Goal: Information Seeking & Learning: Learn about a topic

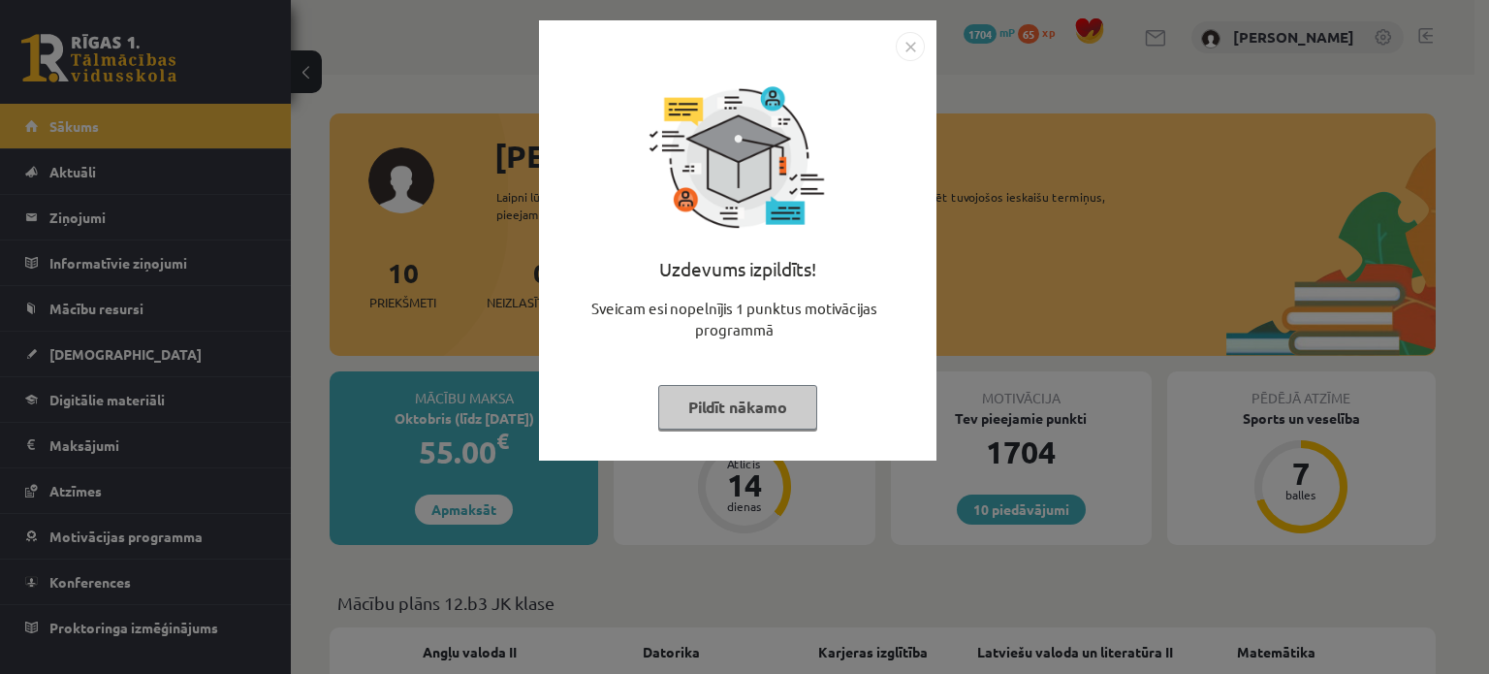
click at [772, 423] on button "Pildīt nākamo" at bounding box center [737, 407] width 159 height 45
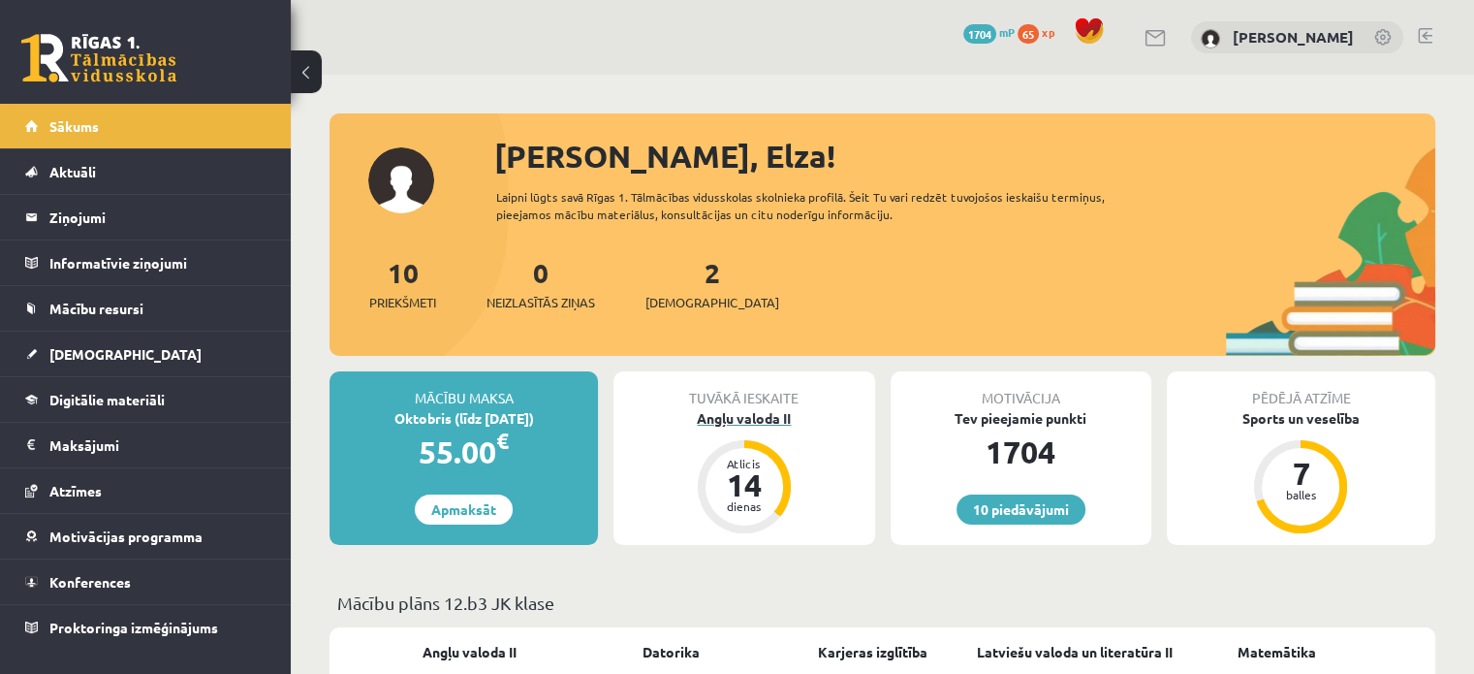
click at [715, 410] on div "Angļu valoda II" at bounding box center [744, 418] width 261 height 20
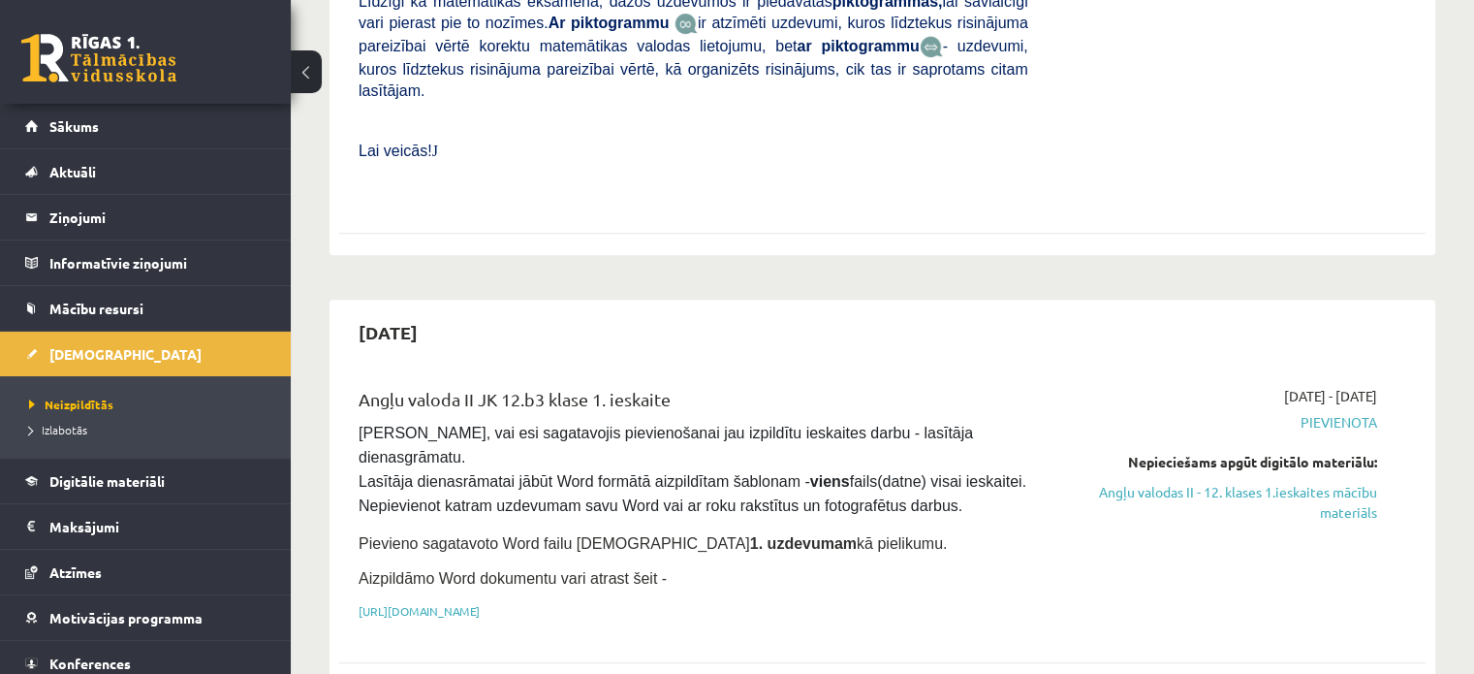
scroll to position [883, 0]
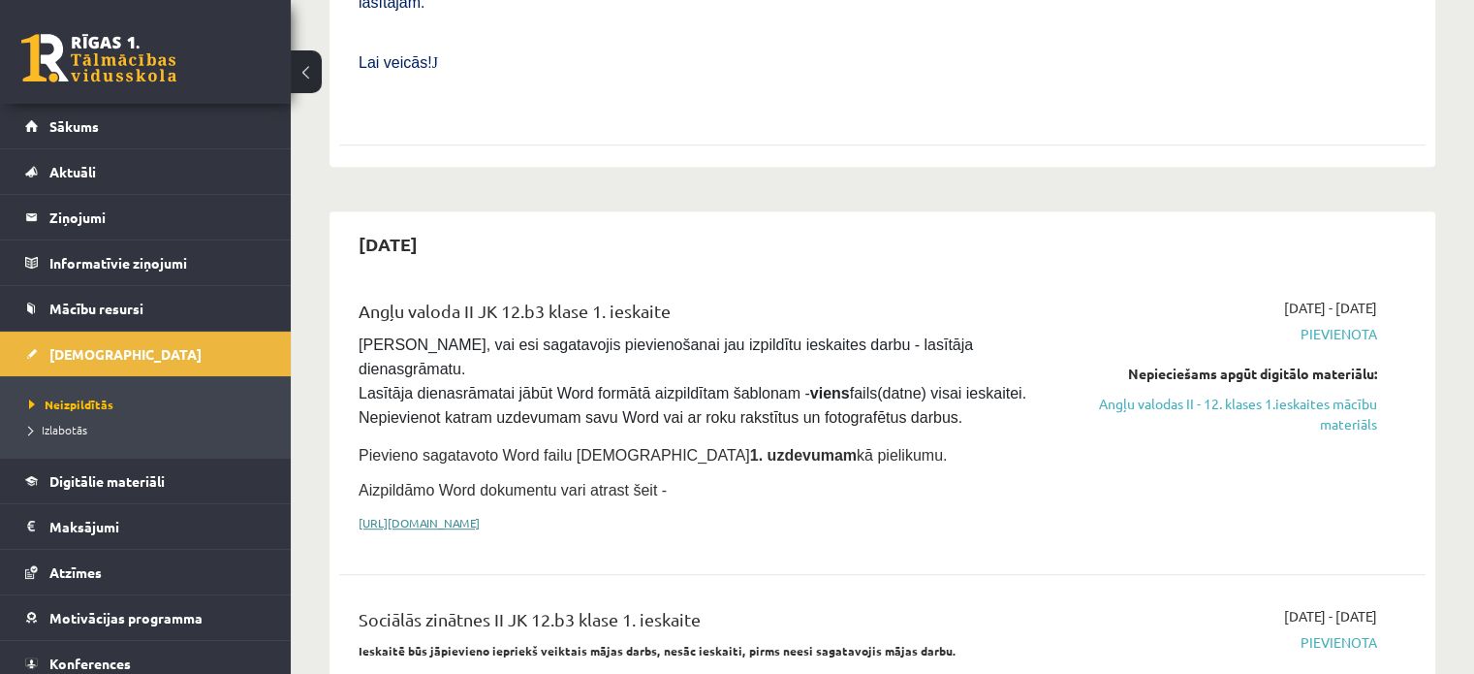
click at [480, 515] on link "[URL][DOMAIN_NAME]" at bounding box center [419, 523] width 121 height 16
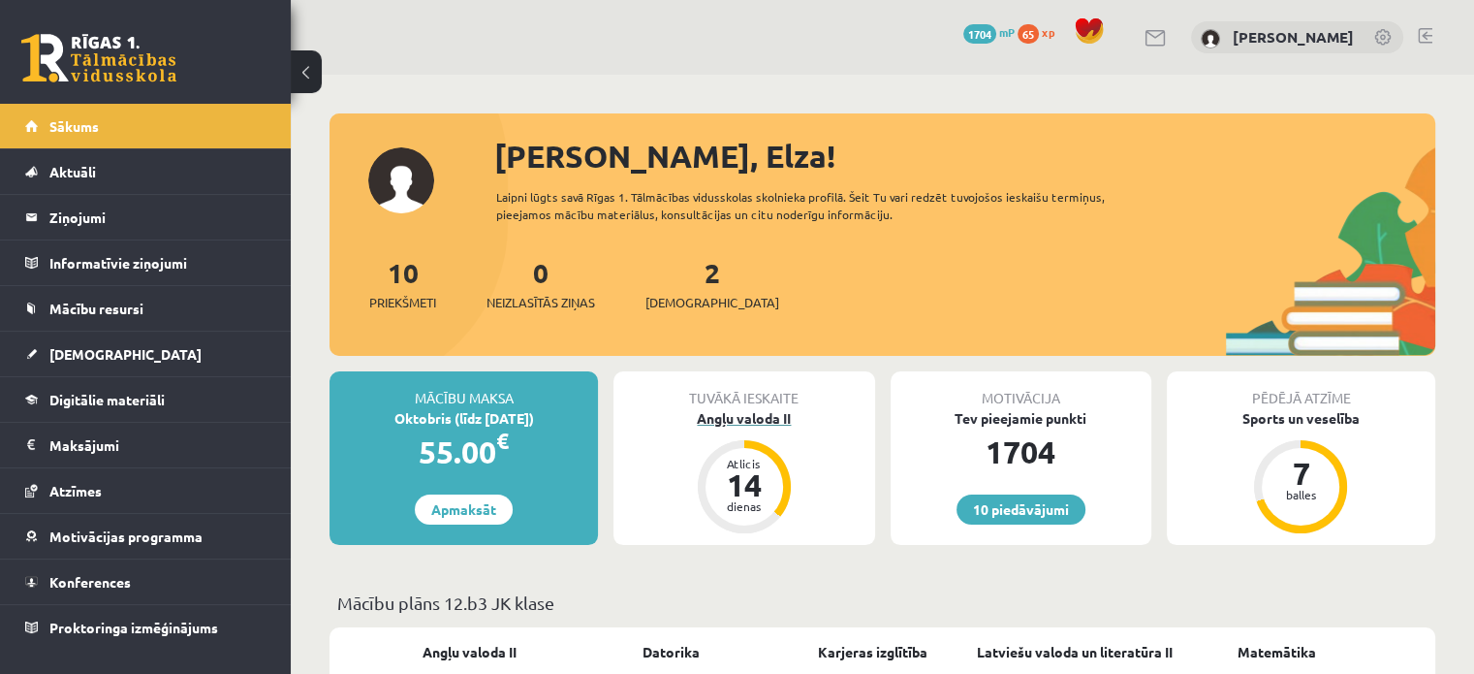
click at [744, 418] on div "Angļu valoda II" at bounding box center [744, 418] width 261 height 20
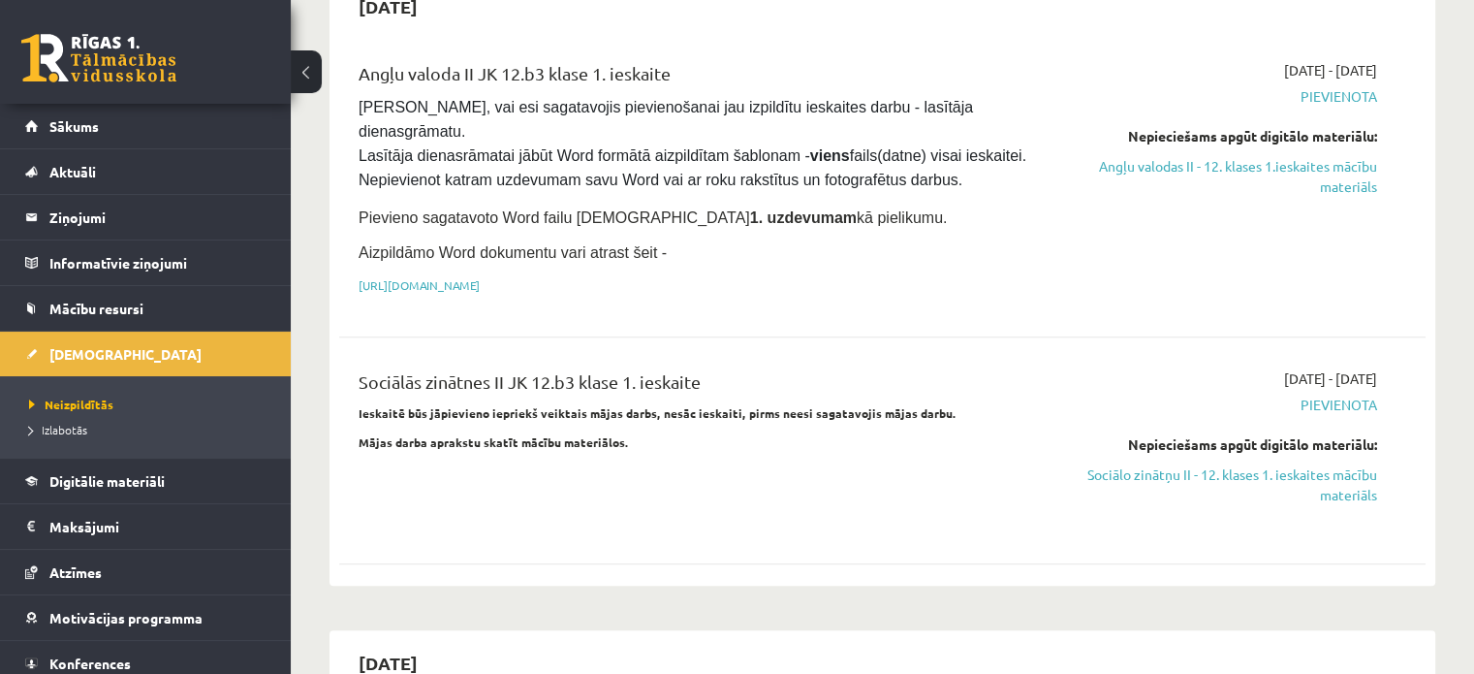
scroll to position [1121, 0]
